Goal: Navigation & Orientation: Find specific page/section

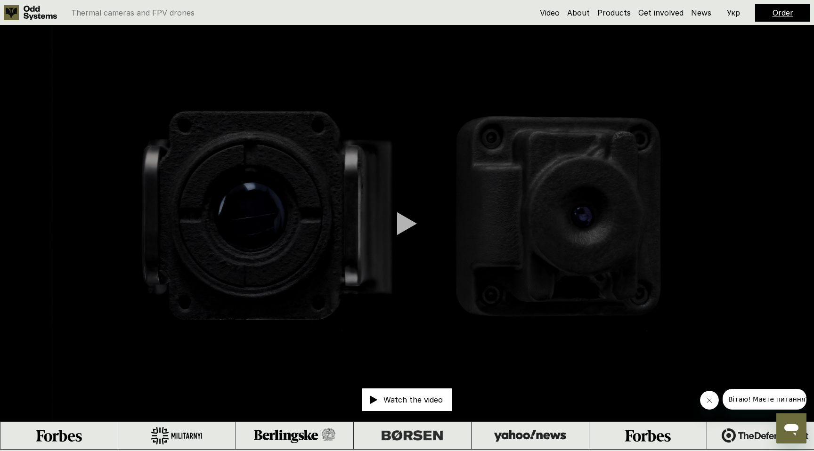
click at [419, 404] on p "Watch the video" at bounding box center [412, 400] width 59 height 8
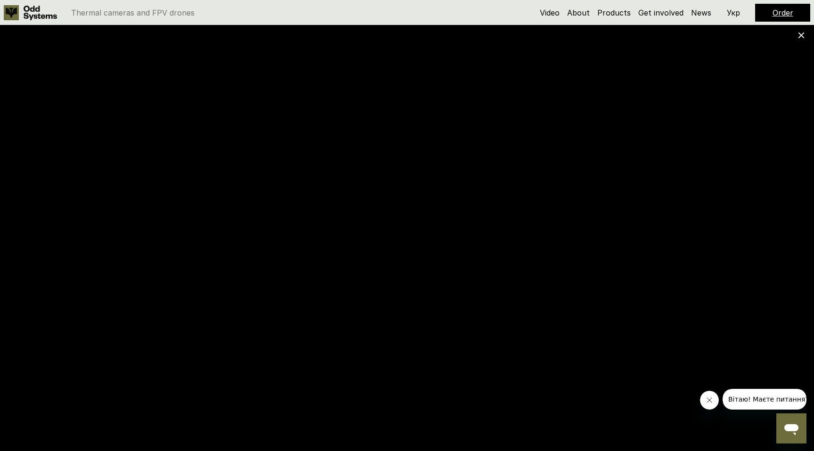
click at [805, 30] on div at bounding box center [407, 225] width 814 height 451
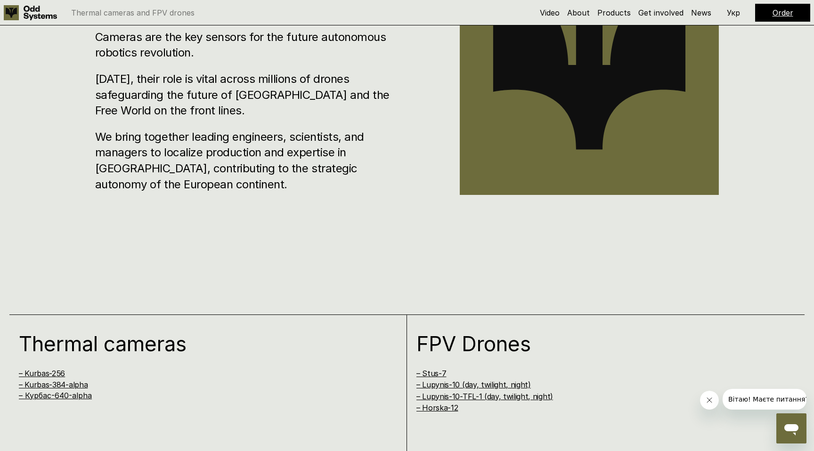
scroll to position [646, 0]
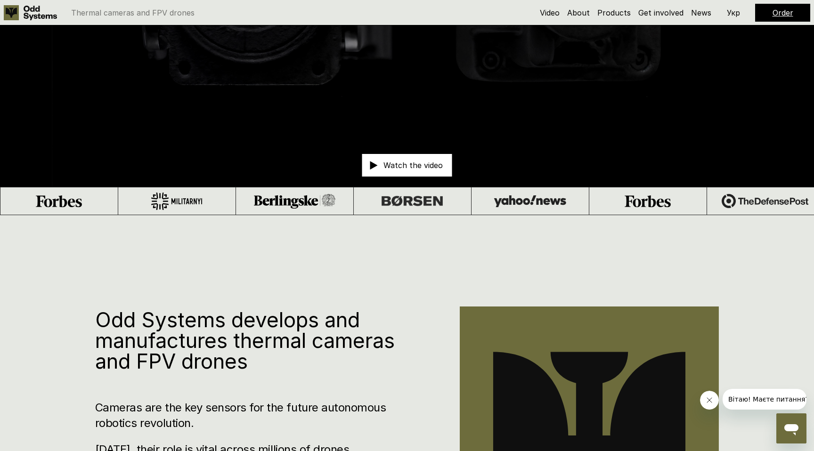
scroll to position [74, 0]
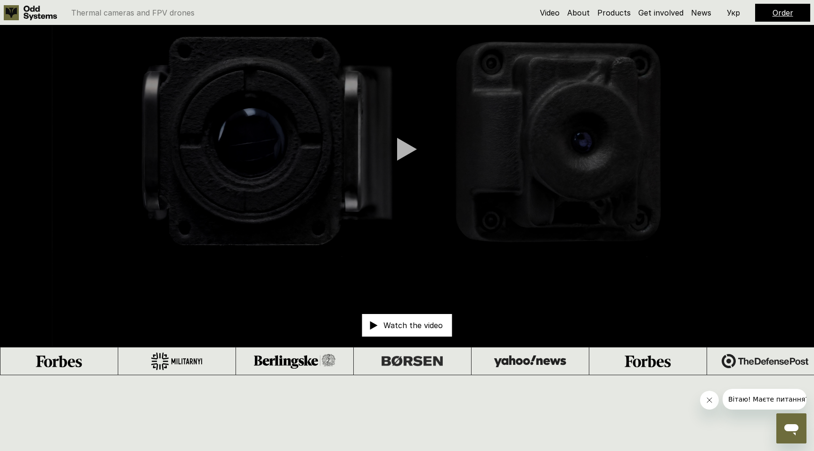
click at [621, 19] on div "Video About Products Get involved News Order Укр" at bounding box center [675, 13] width 270 height 18
click at [618, 13] on link "Products" at bounding box center [613, 12] width 33 height 9
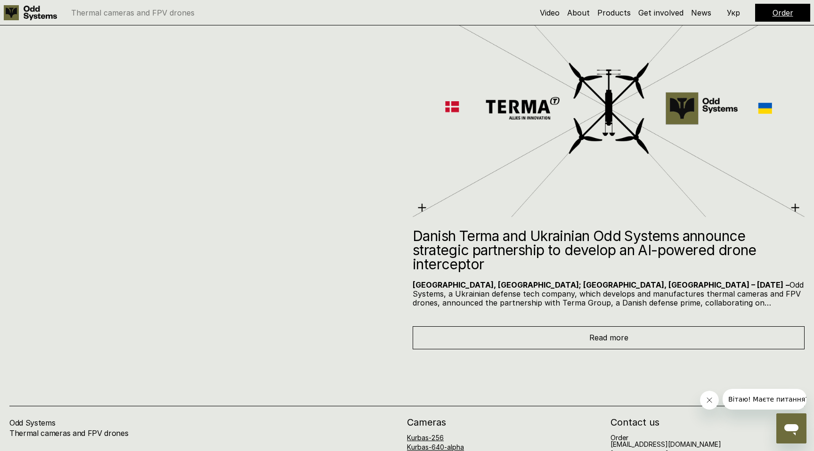
scroll to position [5069, 0]
